Goal: Find contact information: Find contact information

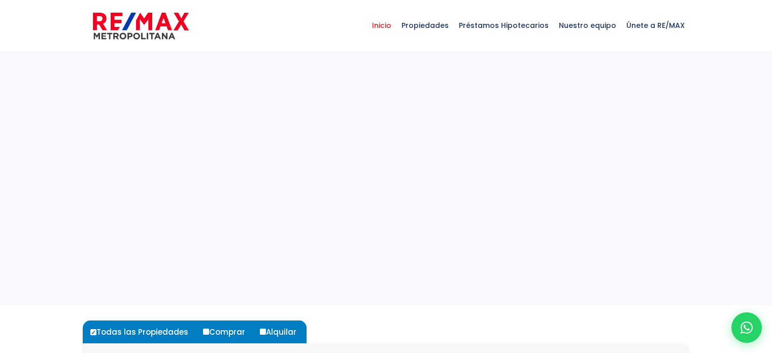
select select
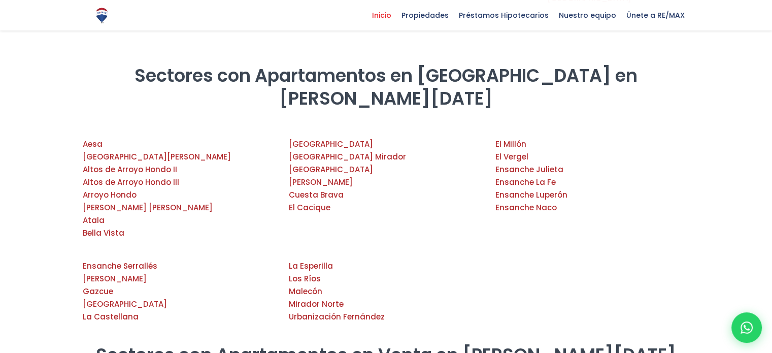
scroll to position [1422, 0]
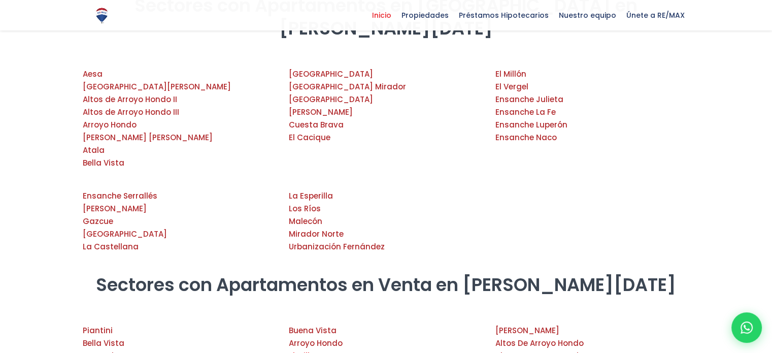
click at [294, 350] on link "El Millon" at bounding box center [304, 355] width 31 height 11
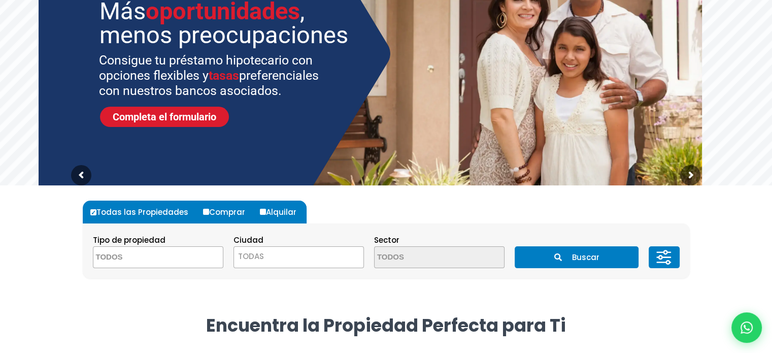
scroll to position [1, 0]
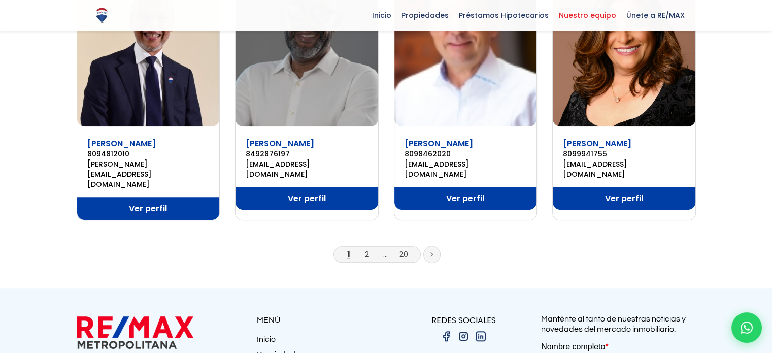
scroll to position [762, 0]
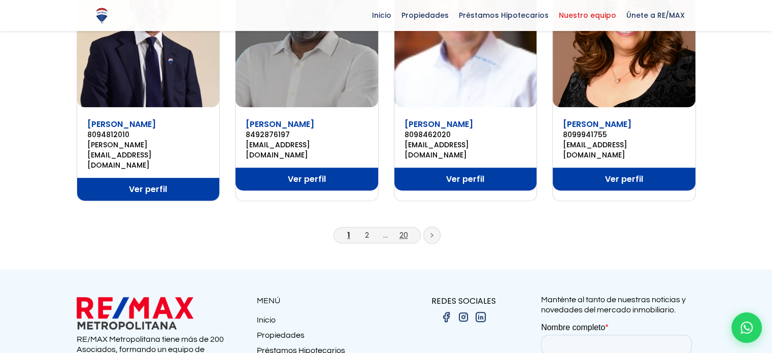
click at [404, 230] on link "20" at bounding box center [404, 235] width 9 height 11
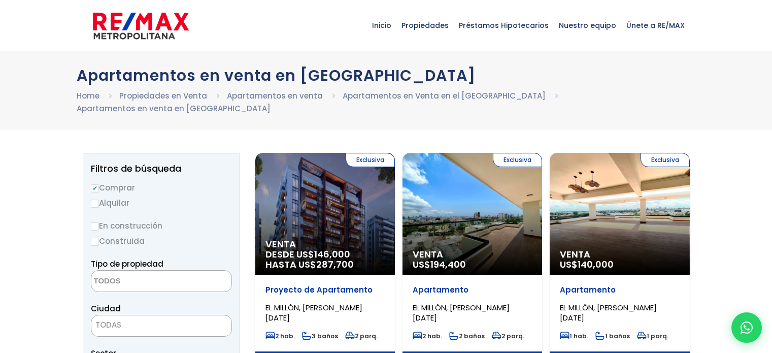
select select
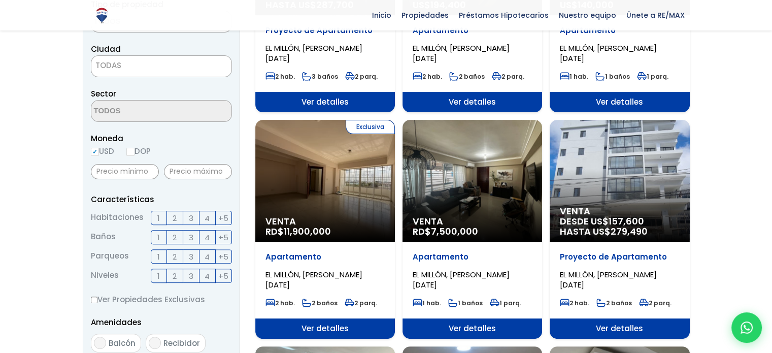
scroll to position [203, 0]
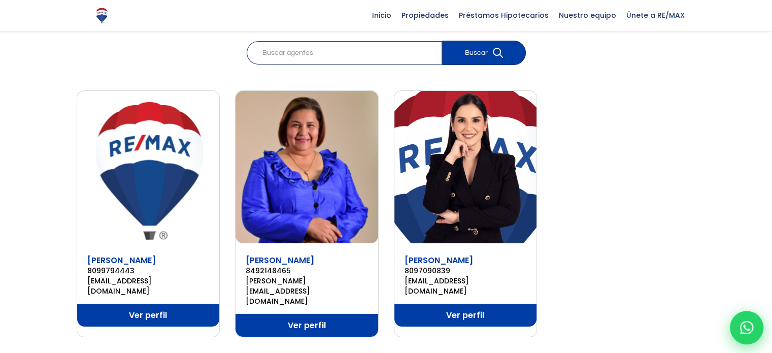
click at [755, 335] on div at bounding box center [747, 328] width 34 height 34
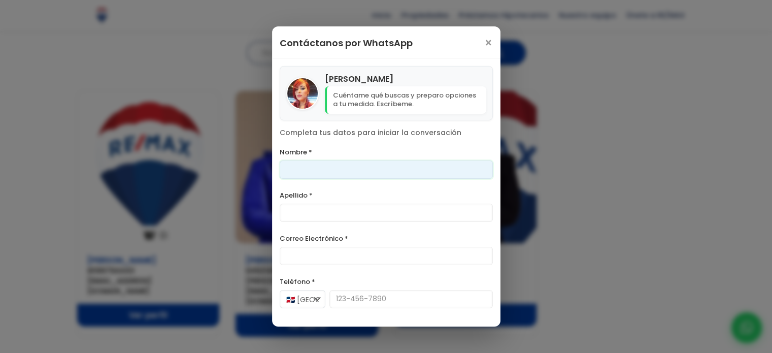
scroll to position [29, 0]
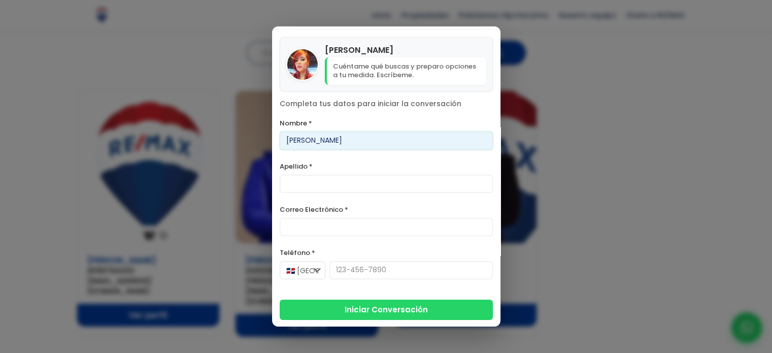
type input "Gladys"
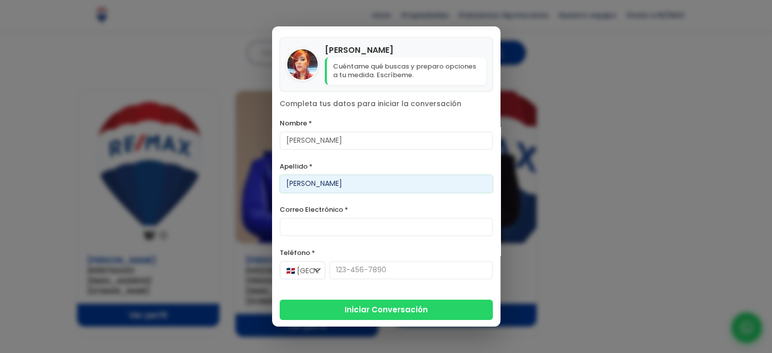
type input "Mendez"
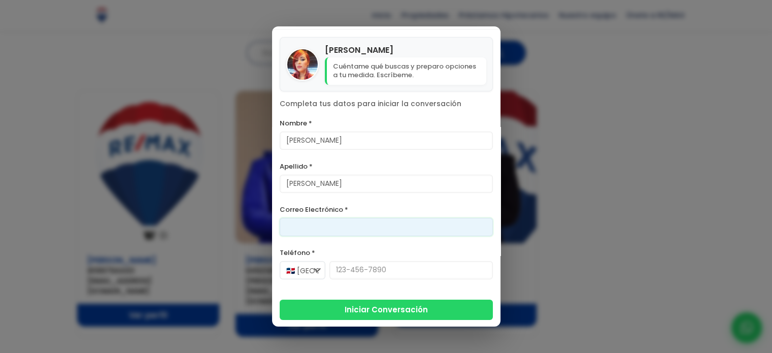
type input "f"
type input "[EMAIL_ADDRESS][DOMAIN_NAME]"
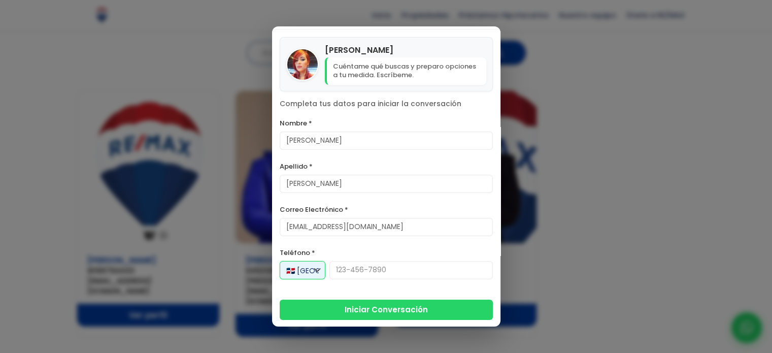
click at [313, 264] on select "🇩🇴 República Dominicana +1 🇺🇸 Estados Unidos +1 🇨🇦 Canadá +1 🇲🇽 México +52 🇪🇸 E…" at bounding box center [303, 270] width 46 height 18
click at [280, 261] on select "🇩🇴 República Dominicana +1 🇺🇸 Estados Unidos +1 🇨🇦 Canadá +1 🇲🇽 México +52 🇪🇸 E…" at bounding box center [303, 270] width 46 height 18
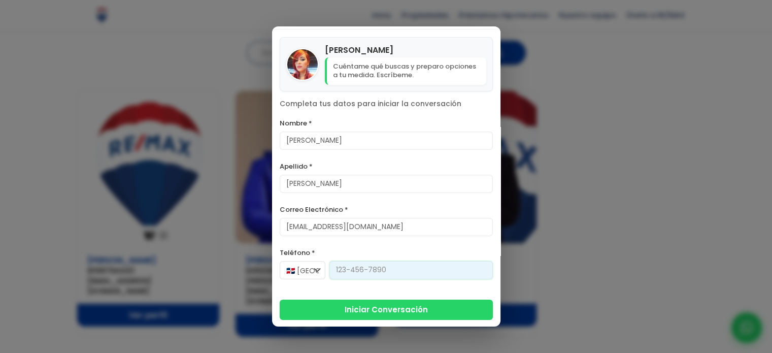
click at [348, 267] on input "Teléfono *" at bounding box center [411, 270] width 163 height 18
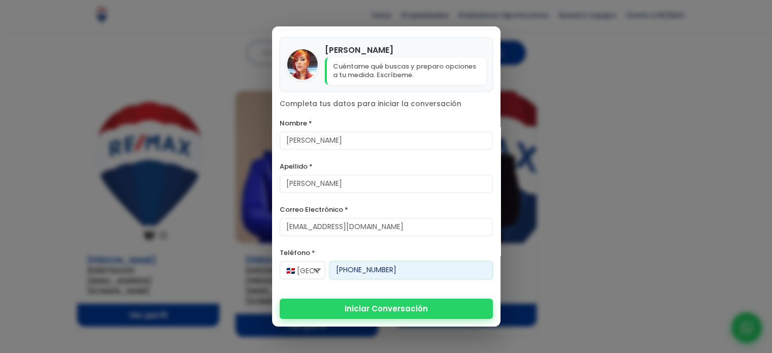
type input "809-258-9809"
click at [392, 308] on button "Iniciar Conversación" at bounding box center [386, 309] width 213 height 20
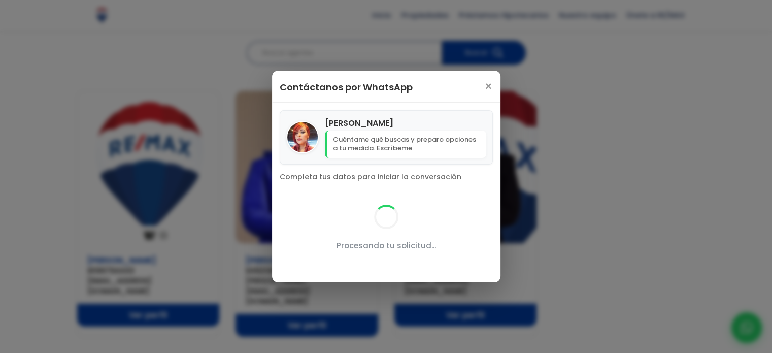
scroll to position [0, 0]
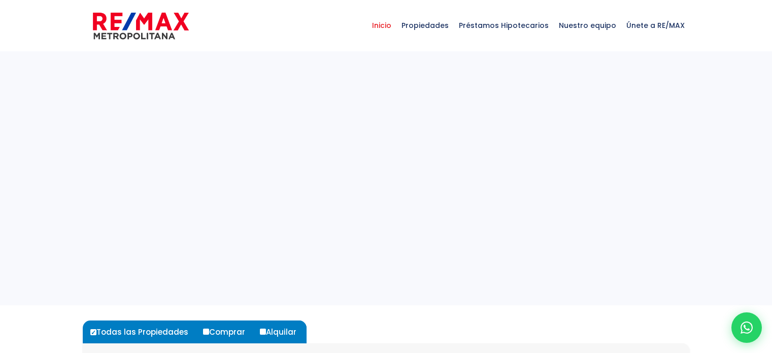
select select
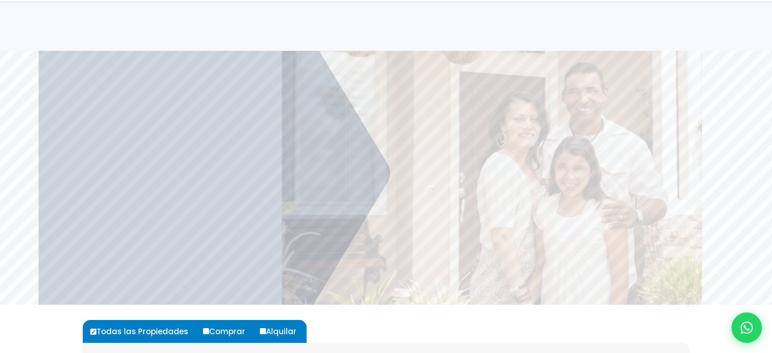
scroll to position [254, 0]
